Goal: Information Seeking & Learning: Learn about a topic

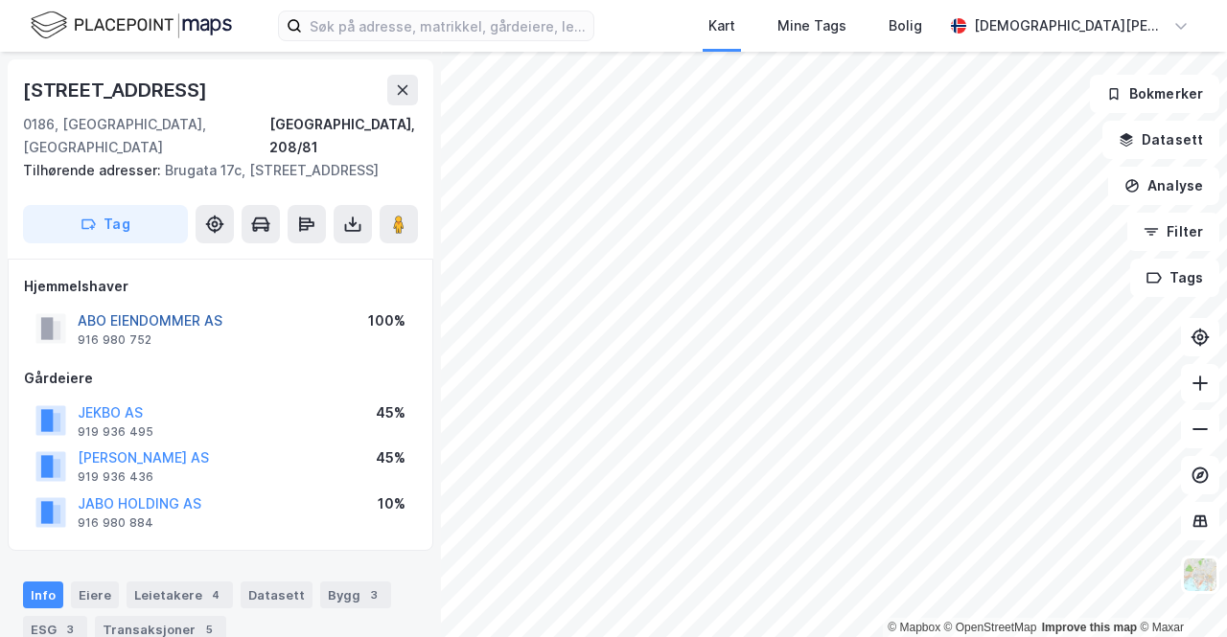
click at [0, 0] on button "ABO EIENDOMMER AS" at bounding box center [0, 0] width 0 height 0
